Goal: Register for event/course

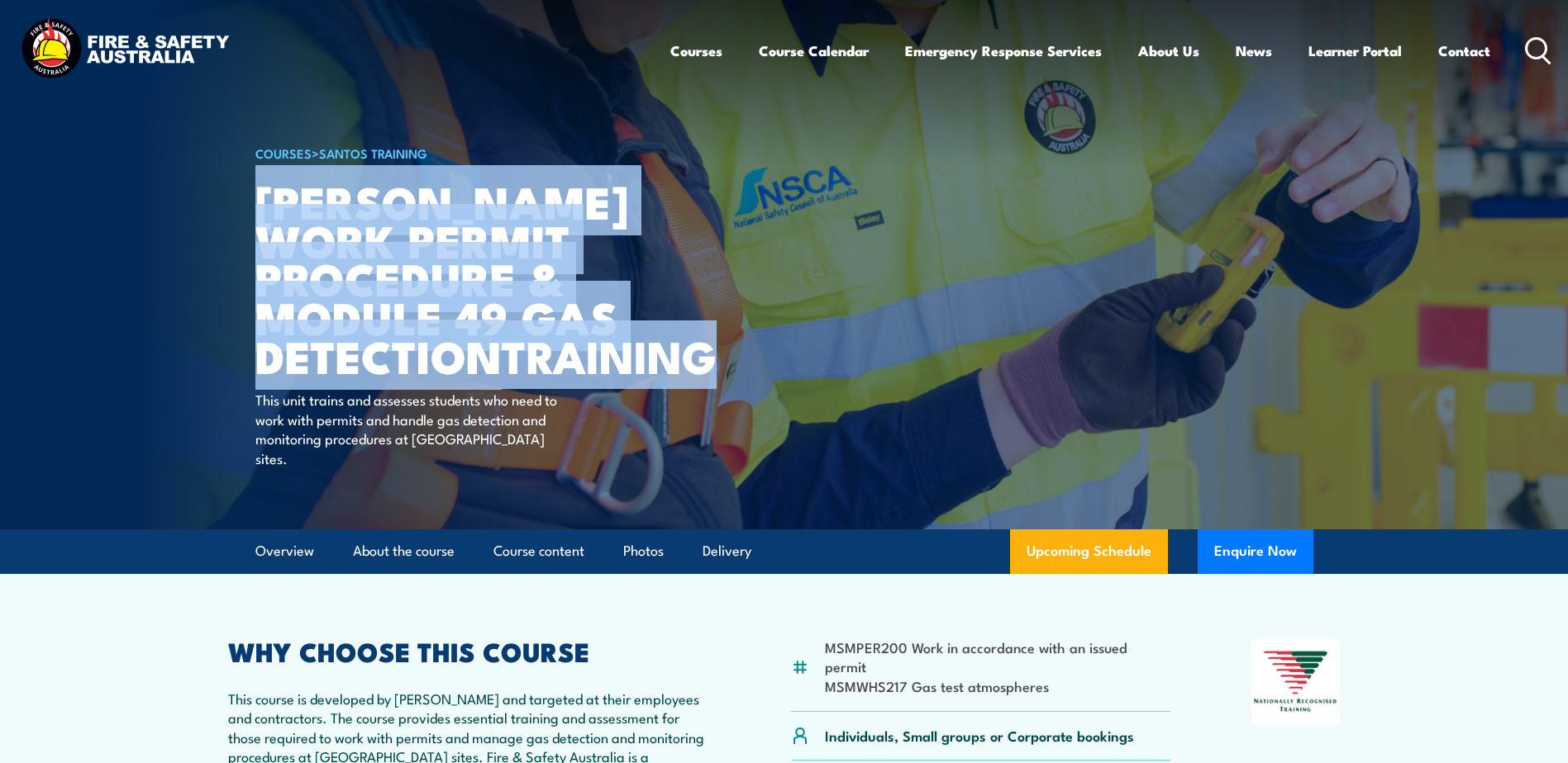
drag, startPoint x: 263, startPoint y: 200, endPoint x: 529, endPoint y: 387, distance: 325.2
click at [529, 375] on h1 "[PERSON_NAME] Work Permit Procedure & Module 49 Gas Detection TRAINING" at bounding box center [459, 279] width 408 height 193
drag, startPoint x: 529, startPoint y: 387, endPoint x: 459, endPoint y: 411, distance: 74.0
click at [502, 389] on strong "TRAINING" at bounding box center [609, 354] width 215 height 68
drag, startPoint x: 478, startPoint y: 399, endPoint x: 264, endPoint y: 210, distance: 285.5
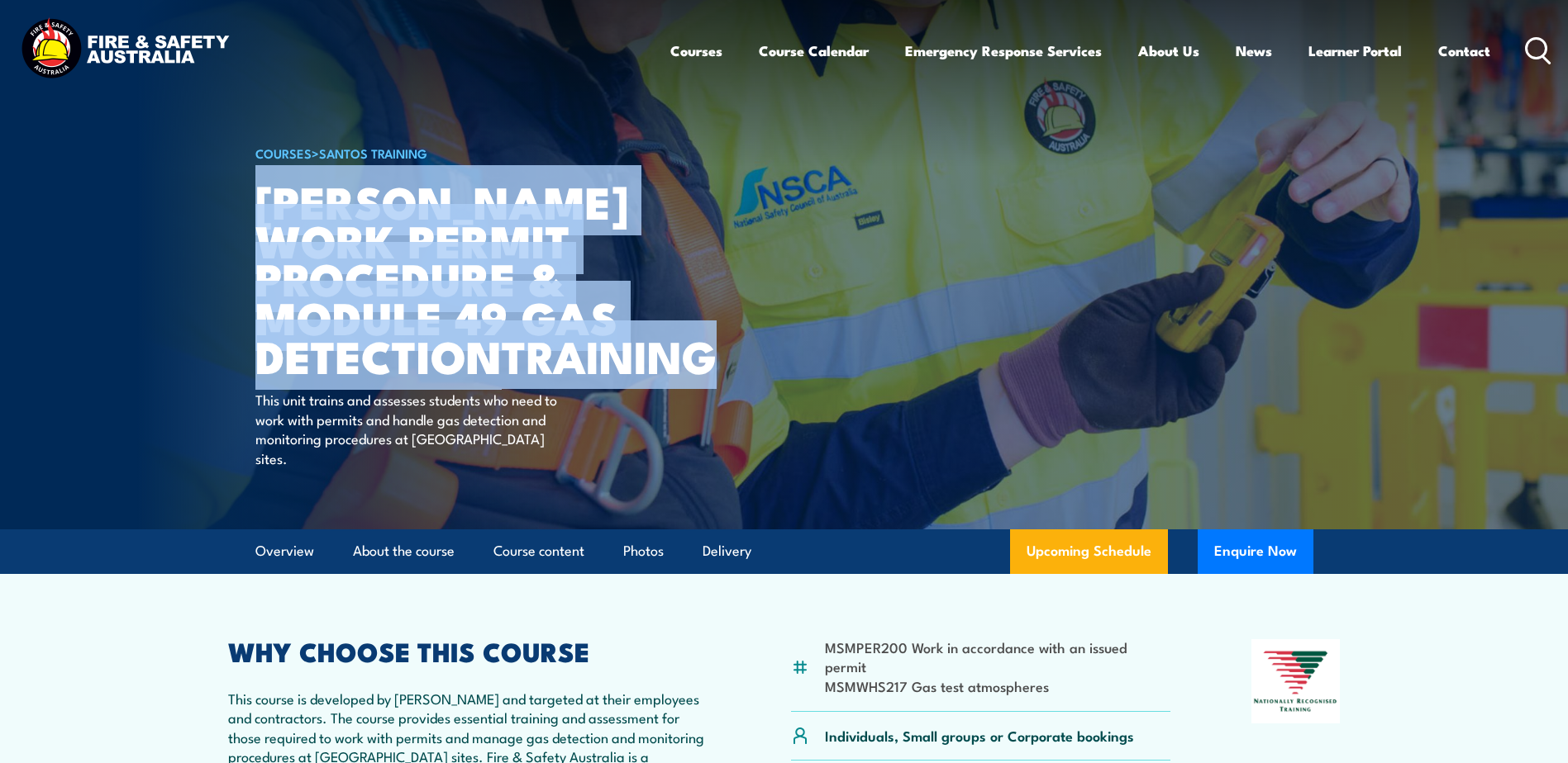
click at [264, 210] on h1 "[PERSON_NAME] Work Permit Procedure & Module 49 Gas Detection TRAINING" at bounding box center [459, 279] width 408 height 193
click at [262, 193] on h1 "[PERSON_NAME] Work Permit Procedure & Module 49 Gas Detection TRAINING" at bounding box center [459, 279] width 408 height 193
click at [256, 196] on h1 "[PERSON_NAME] Work Permit Procedure & Module 49 Gas Detection TRAINING" at bounding box center [459, 279] width 408 height 193
drag, startPoint x: 256, startPoint y: 199, endPoint x: 513, endPoint y: 392, distance: 321.4
click at [513, 375] on h1 "[PERSON_NAME] Work Permit Procedure & Module 49 Gas Detection TRAINING" at bounding box center [459, 279] width 408 height 193
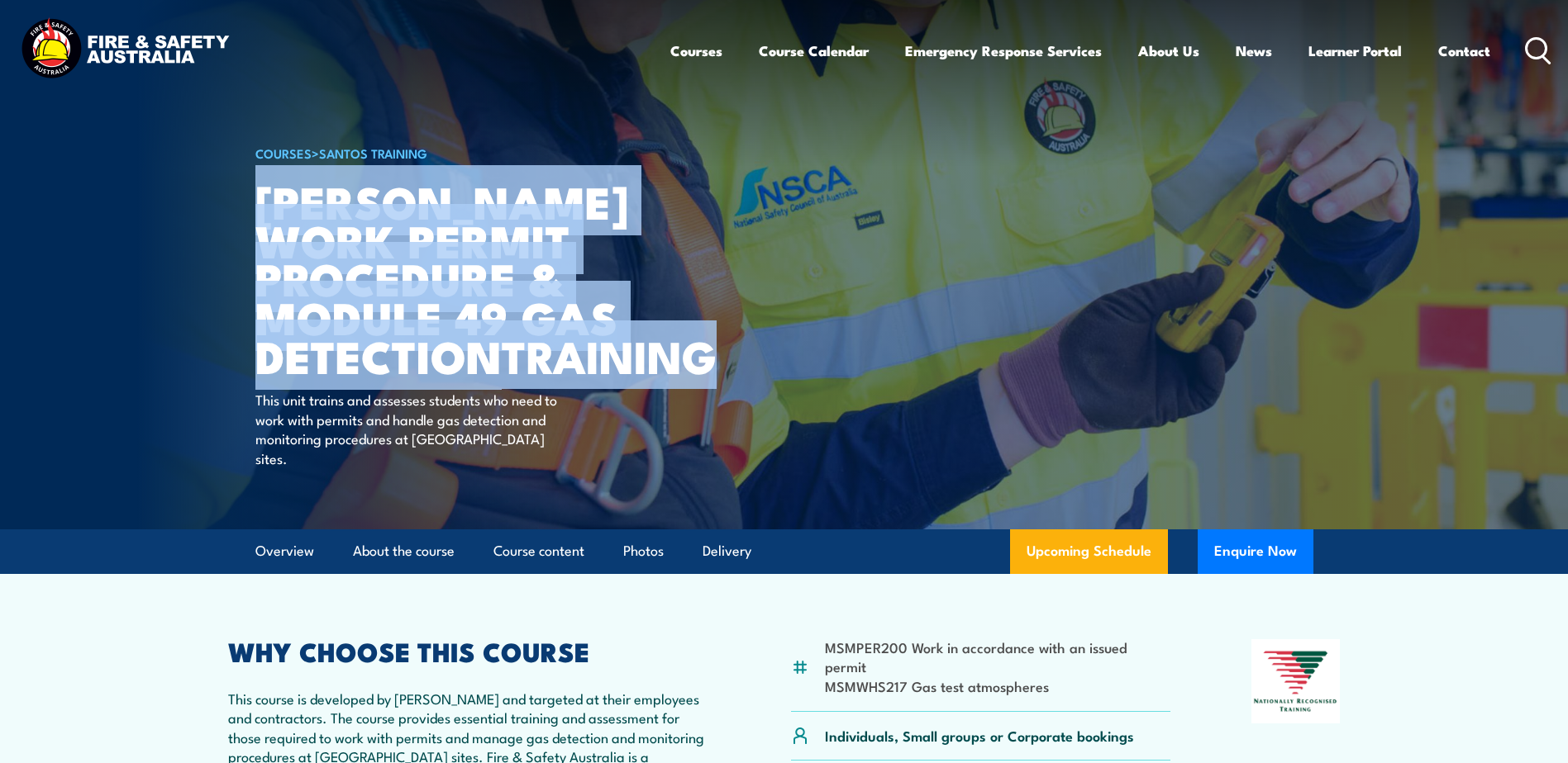
click at [275, 189] on h1 "[PERSON_NAME] Work Permit Procedure & Module 49 Gas Detection TRAINING" at bounding box center [459, 279] width 408 height 193
drag, startPoint x: 260, startPoint y: 196, endPoint x: 531, endPoint y: 402, distance: 340.4
click at [531, 375] on h1 "[PERSON_NAME] Work Permit Procedure & Module 49 Gas Detection TRAINING" at bounding box center [459, 279] width 408 height 193
click at [275, 198] on h1 "[PERSON_NAME] Work Permit Procedure & Module 49 Gas Detection TRAINING" at bounding box center [459, 279] width 408 height 193
drag, startPoint x: 261, startPoint y: 198, endPoint x: 535, endPoint y: 409, distance: 345.8
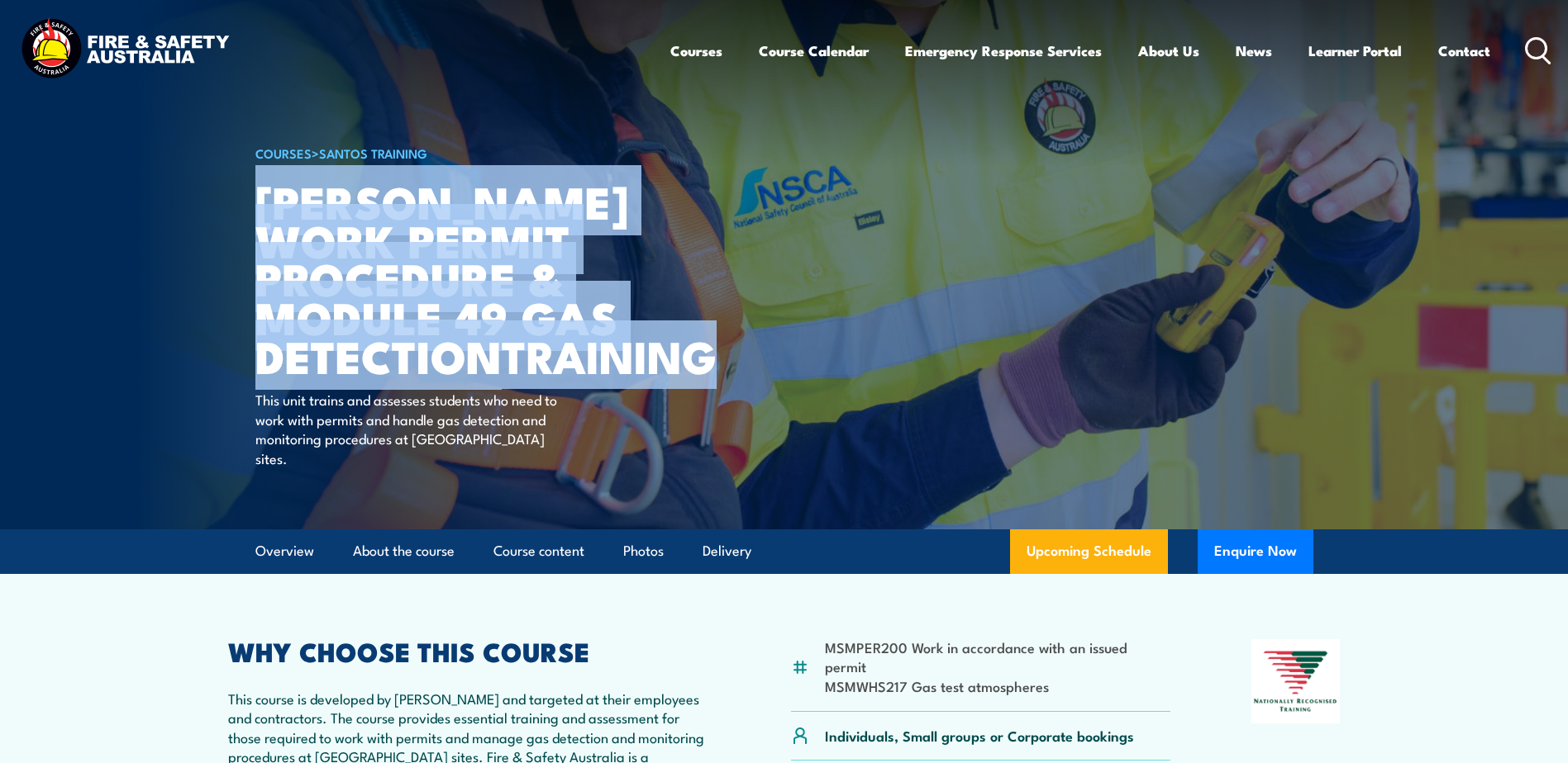
click at [535, 375] on h1 "[PERSON_NAME] Work Permit Procedure & Module 49 Gas Detection TRAINING" at bounding box center [459, 279] width 408 height 193
click at [281, 208] on h1 "[PERSON_NAME] Work Permit Procedure & Module 49 Gas Detection TRAINING" at bounding box center [459, 279] width 408 height 193
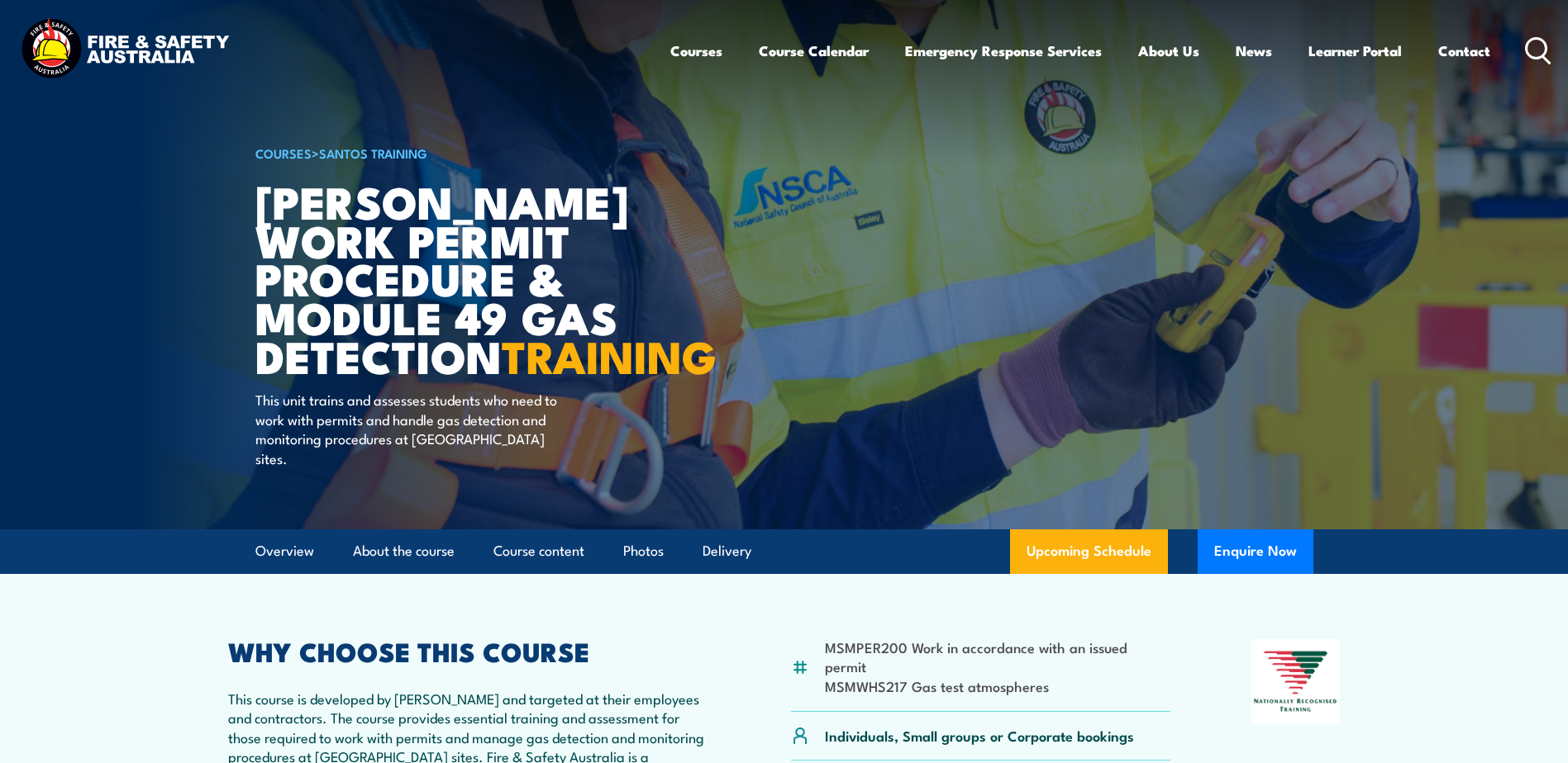
click at [250, 194] on img at bounding box center [784, 265] width 1568 height 530
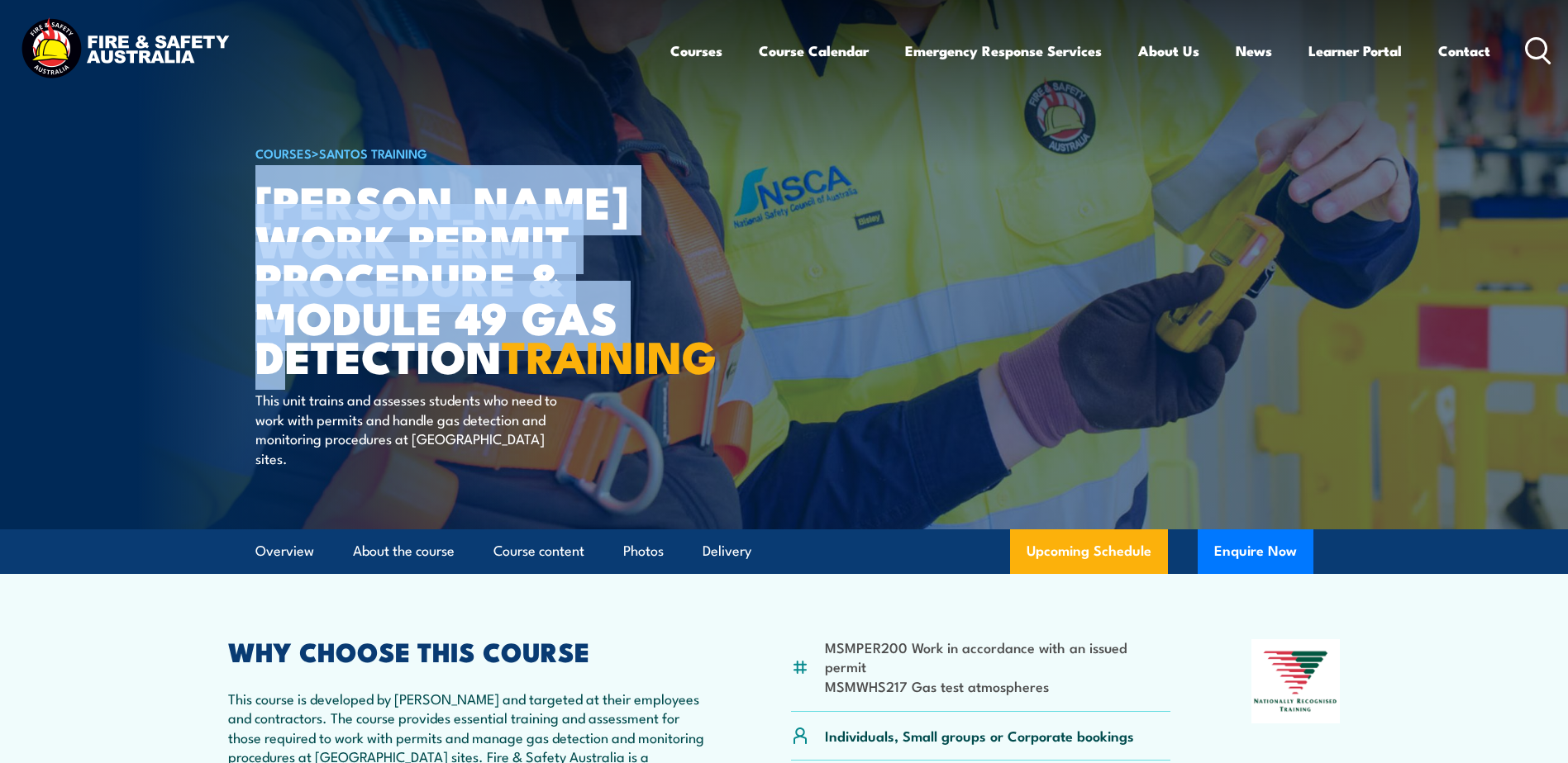
drag, startPoint x: 256, startPoint y: 206, endPoint x: 477, endPoint y: 387, distance: 285.7
click at [477, 375] on h1 "[PERSON_NAME] Work Permit Procedure & Module 49 Gas Detection TRAINING" at bounding box center [459, 279] width 408 height 193
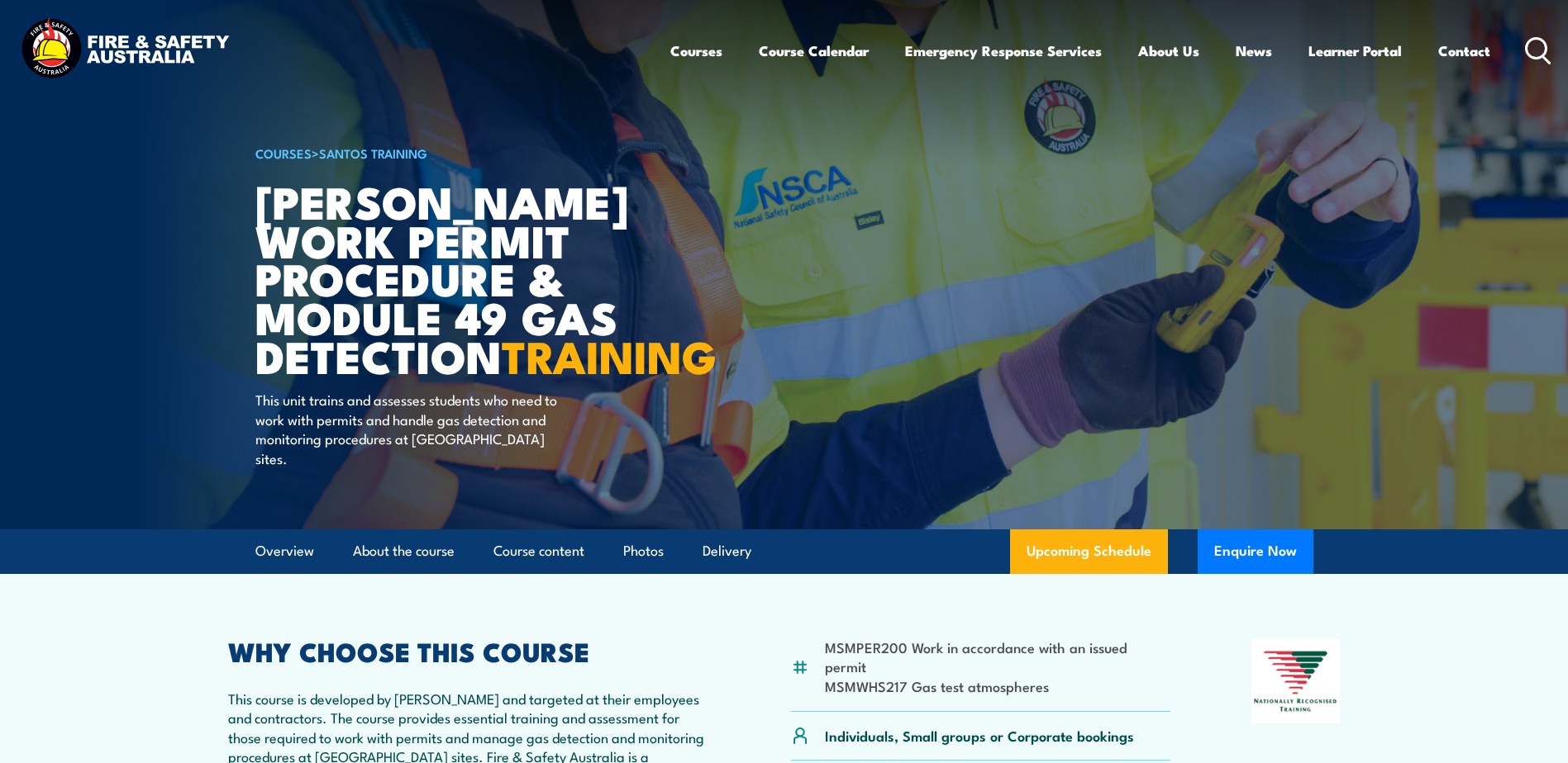
drag, startPoint x: 477, startPoint y: 387, endPoint x: 487, endPoint y: 410, distance: 25.1
click at [487, 375] on h1 "[PERSON_NAME] Work Permit Procedure & Module 49 Gas Detection TRAINING" at bounding box center [459, 279] width 408 height 193
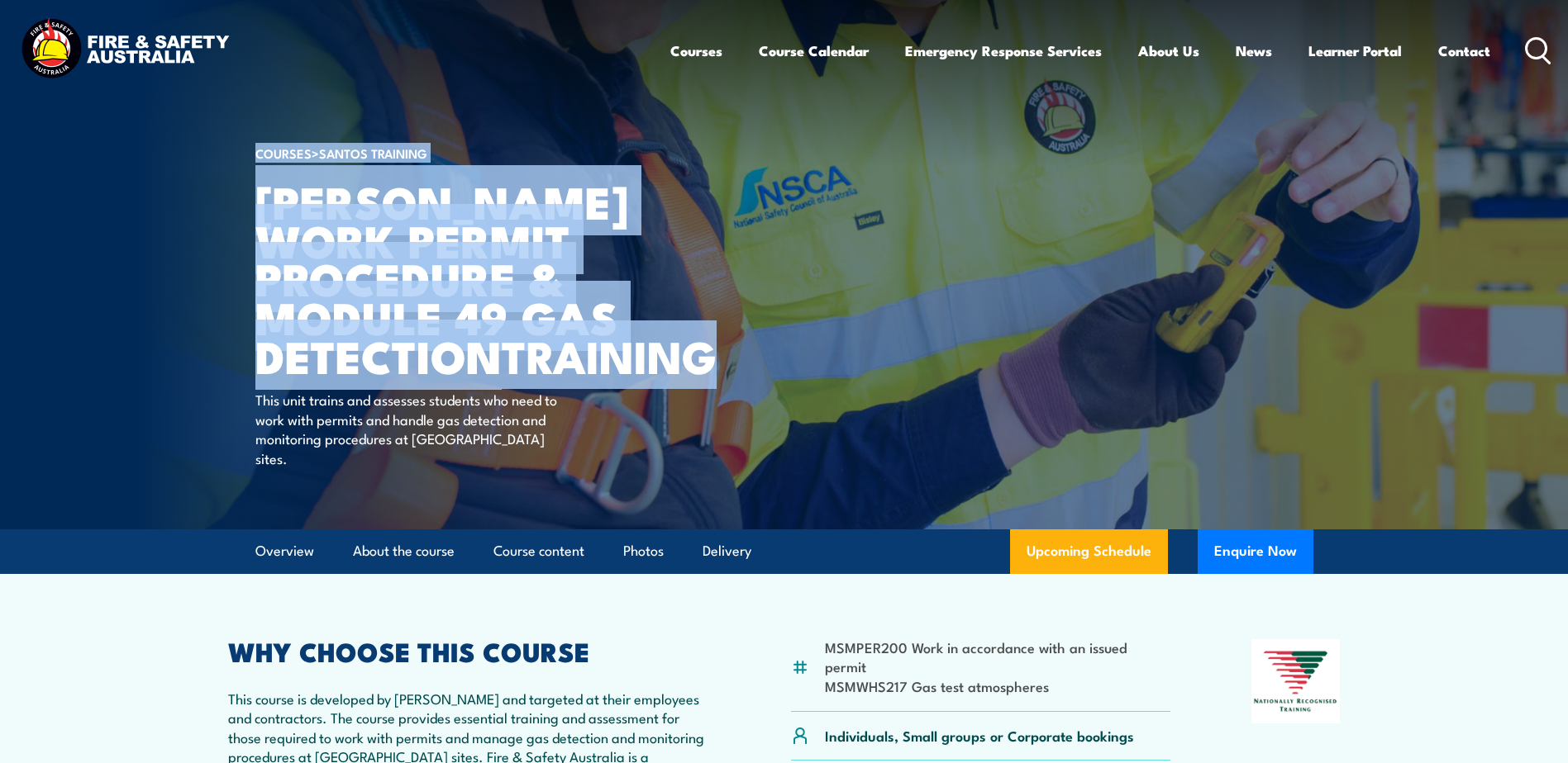
drag, startPoint x: 471, startPoint y: 394, endPoint x: 250, endPoint y: 227, distance: 277.0
click at [250, 227] on section "COURSES > [PERSON_NAME] Training [PERSON_NAME] Work Permit Procedure & Module 4…" at bounding box center [784, 265] width 1568 height 530
drag, startPoint x: 250, startPoint y: 227, endPoint x: 250, endPoint y: 245, distance: 18.0
click at [250, 245] on img at bounding box center [784, 265] width 1568 height 530
click at [250, 191] on img at bounding box center [784, 265] width 1568 height 530
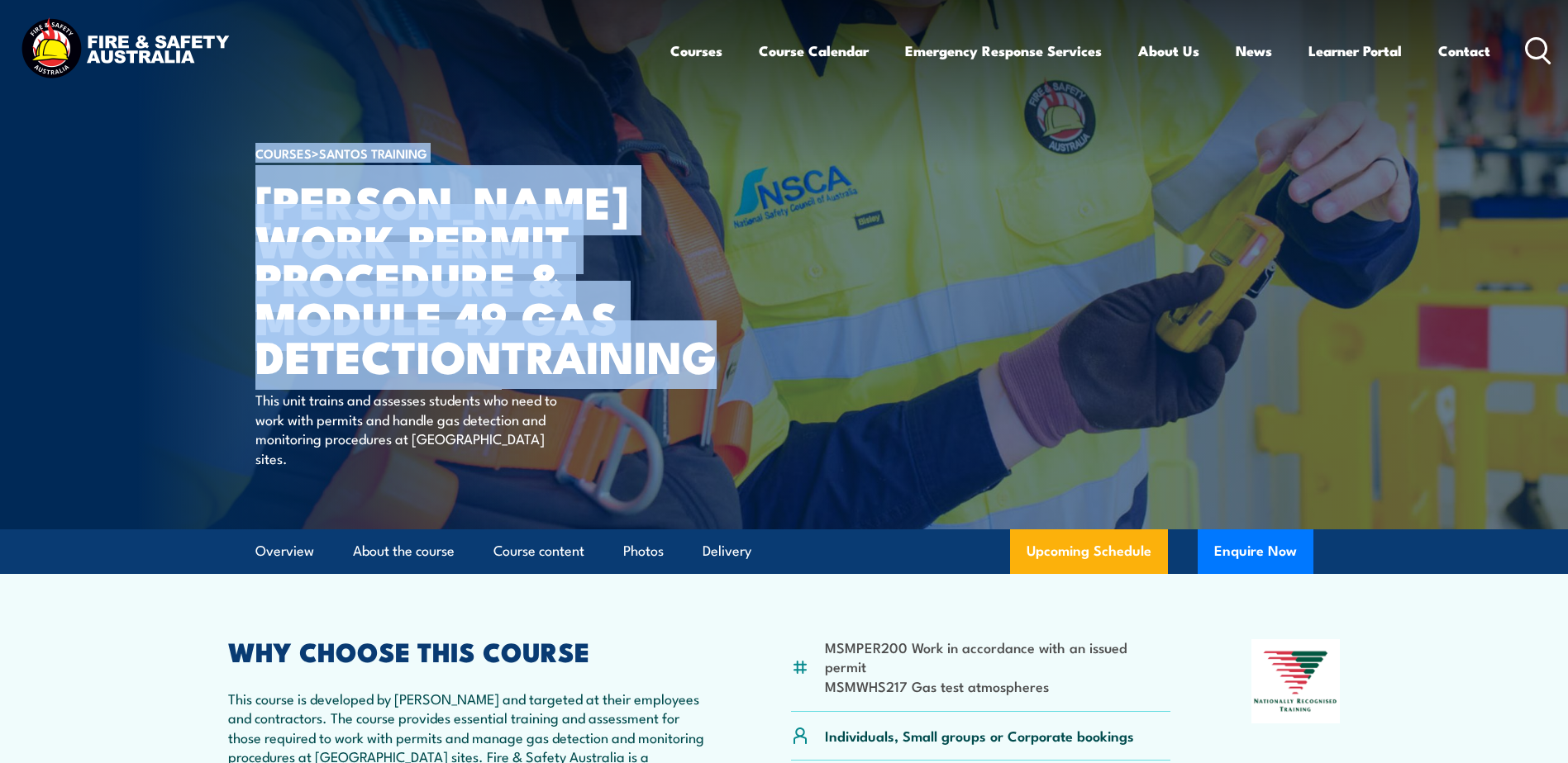
click at [262, 199] on h1 "[PERSON_NAME] Work Permit Procedure & Module 49 Gas Detection TRAINING" at bounding box center [459, 279] width 408 height 193
drag, startPoint x: 257, startPoint y: 203, endPoint x: 492, endPoint y: 394, distance: 302.8
click at [492, 375] on h1 "[PERSON_NAME] Work Permit Procedure & Module 49 Gas Detection TRAINING" at bounding box center [459, 279] width 408 height 193
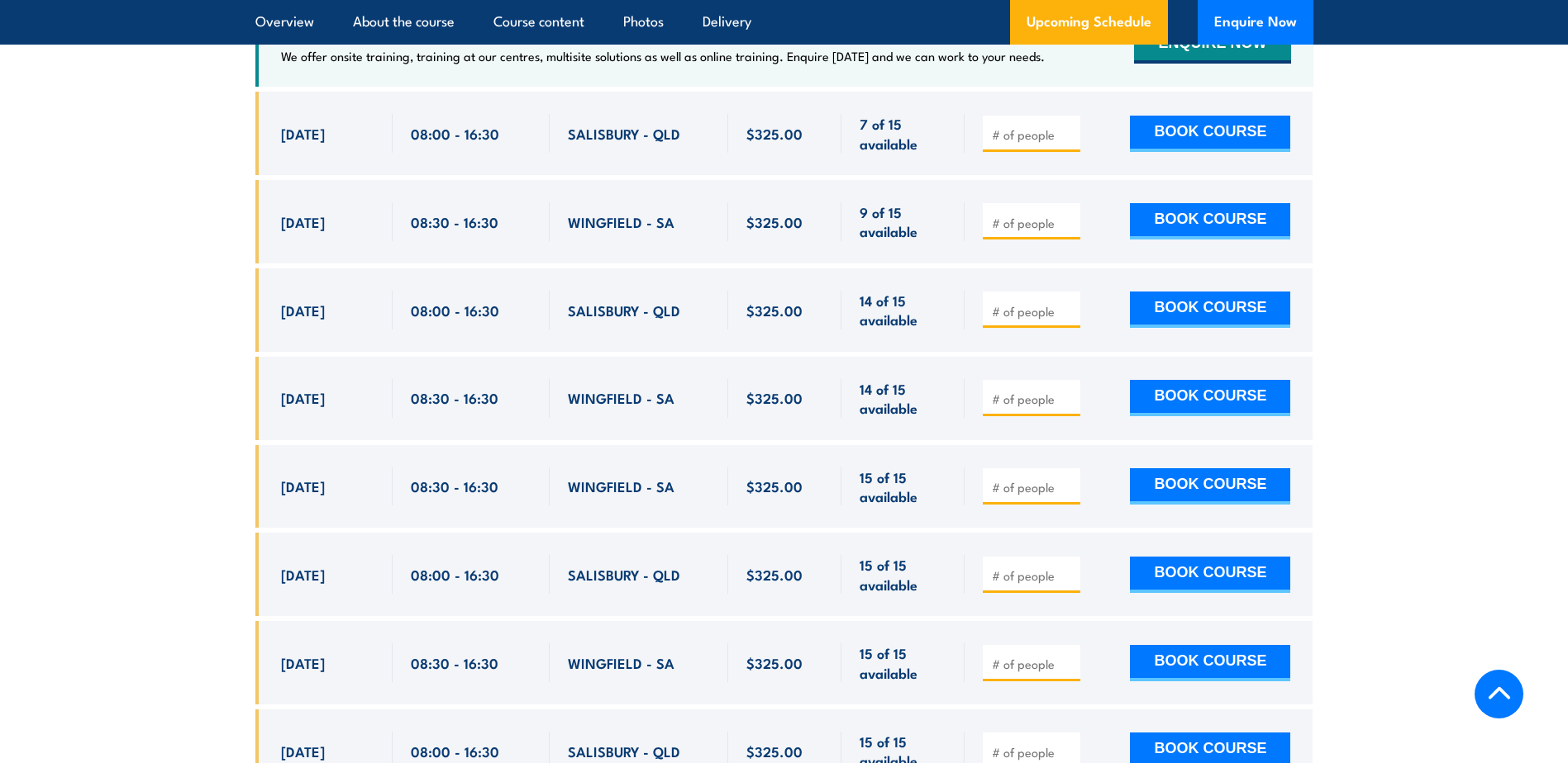
scroll to position [2974, 0]
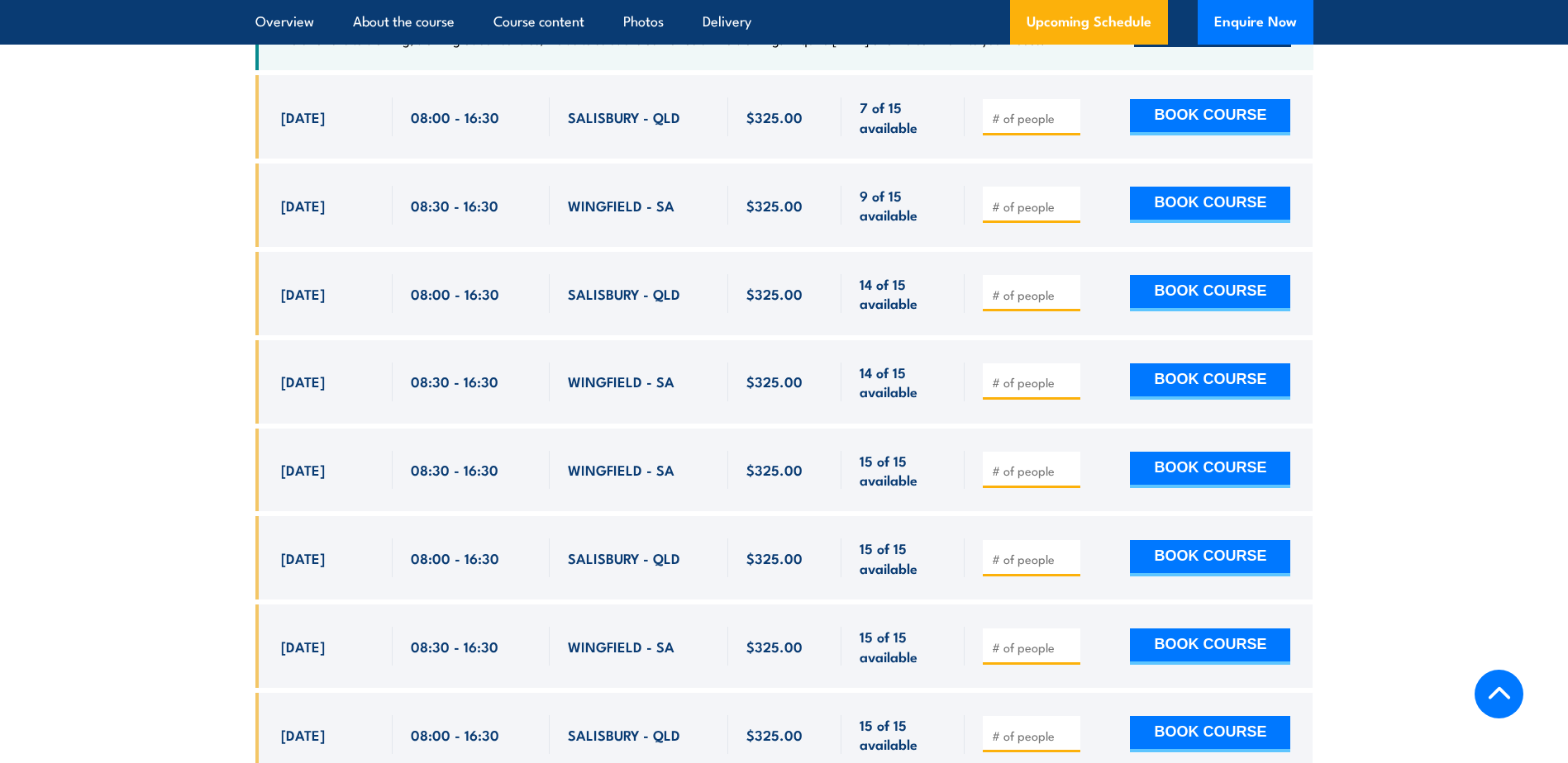
click at [1351, 463] on section "UPCOMING SCHEDULE FOR - "[PERSON_NAME] Work Permit Procedure & Module 49 Gas De…" at bounding box center [784, 299] width 1568 height 1004
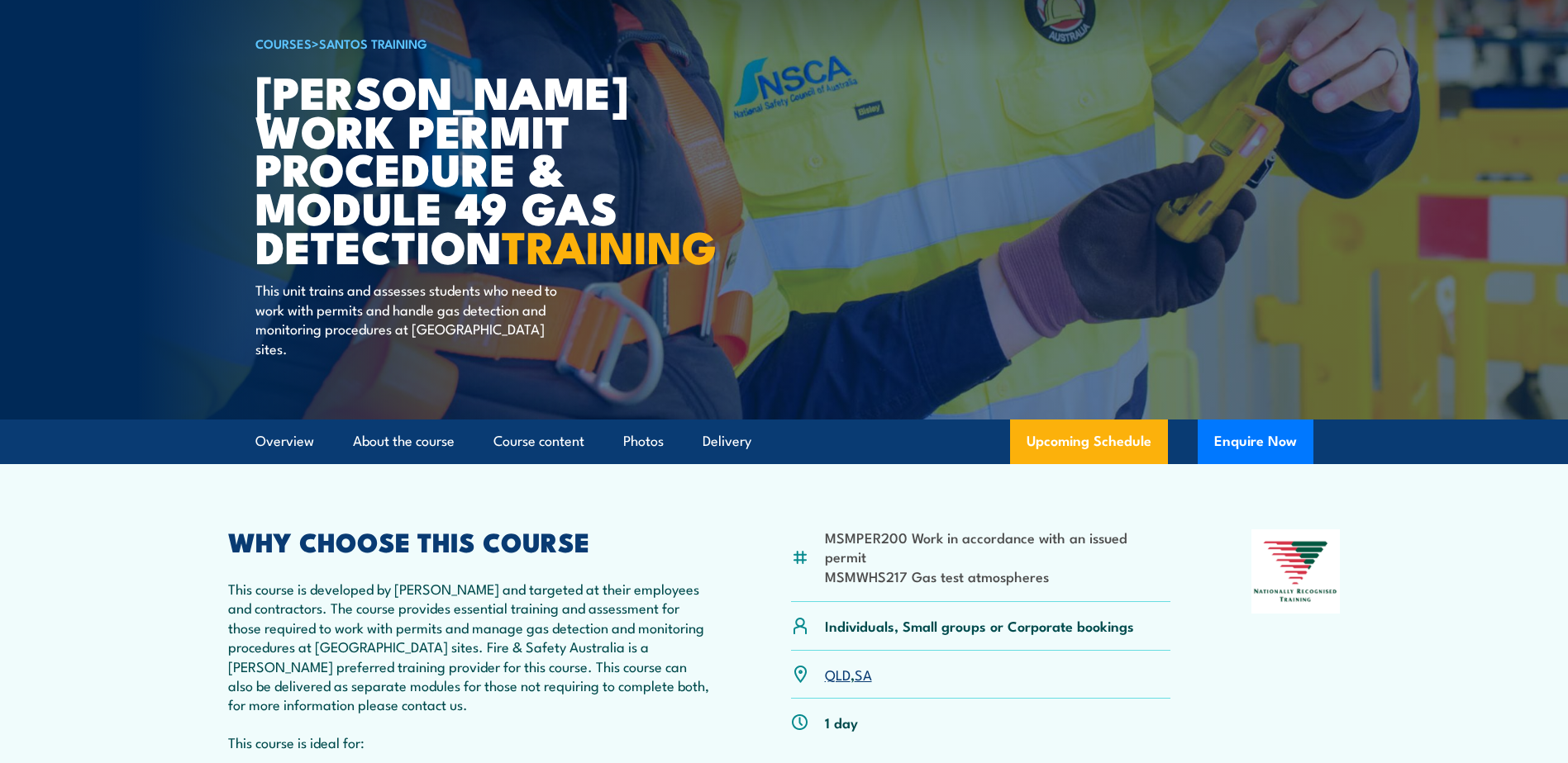
scroll to position [0, 0]
